Goal: Navigation & Orientation: Find specific page/section

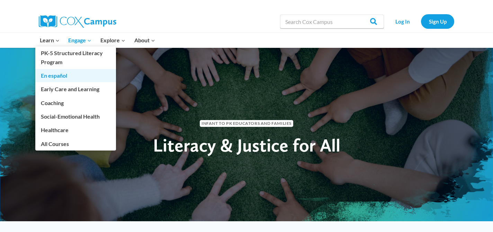
click at [59, 75] on link "En español" at bounding box center [75, 75] width 81 height 13
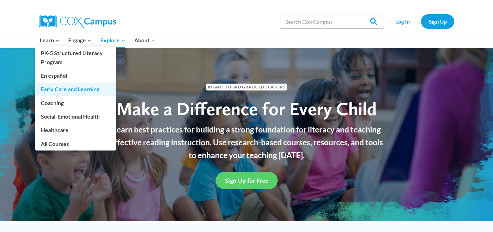
click at [86, 91] on link "Early Care and Learning" at bounding box center [75, 88] width 81 height 13
